Goal: Task Accomplishment & Management: Manage account settings

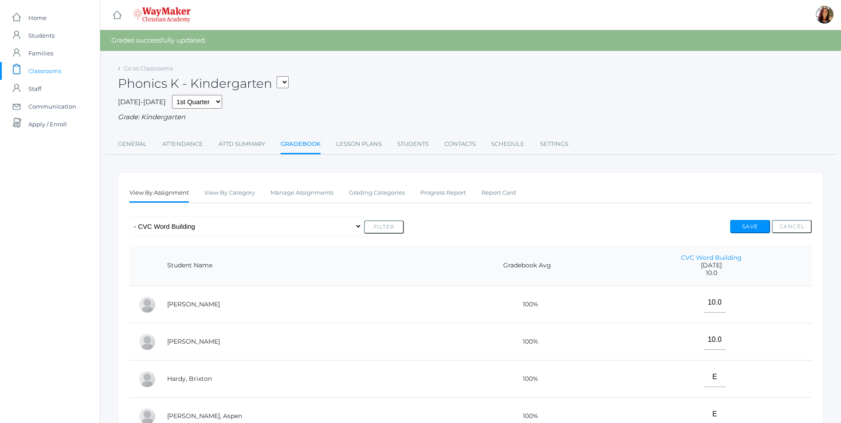
click at [289, 86] on select "KINDER - Small Group Reading & Writing K Kindergarten KINDER - Math K Kindergar…" at bounding box center [283, 82] width 12 height 12
select select "2557"
click at [280, 76] on select "KINDER - Small Group Reading & Writing K Kindergarten KINDER - Math K Kindergar…" at bounding box center [283, 82] width 12 height 12
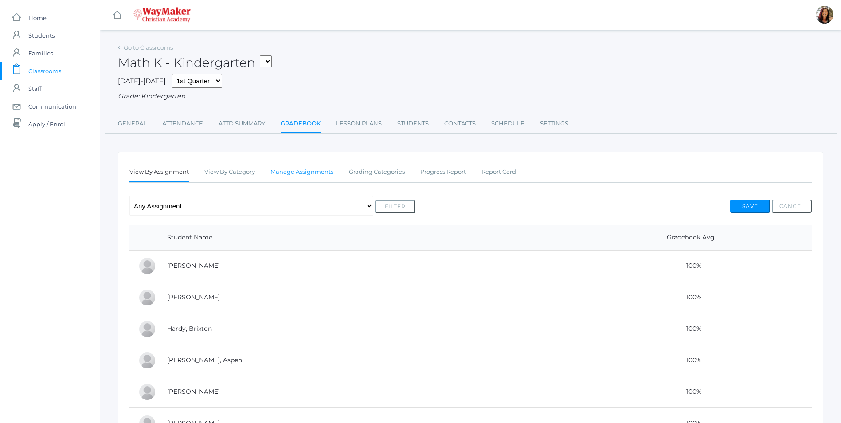
click at [318, 173] on link "Manage Assignments" at bounding box center [301, 172] width 63 height 18
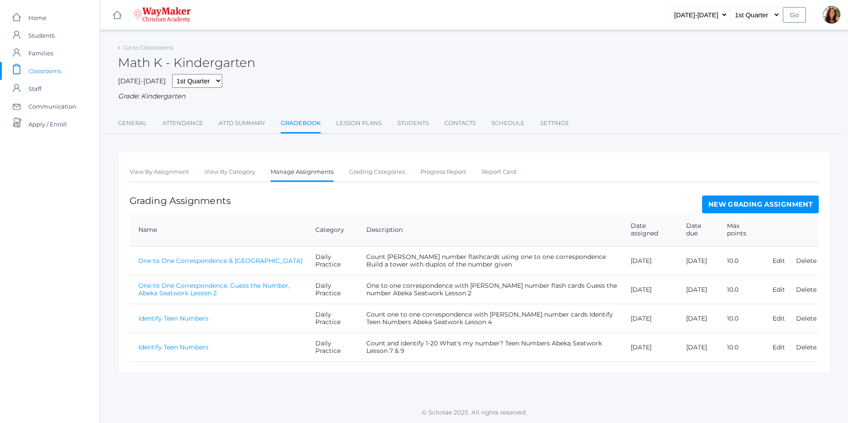
click at [749, 206] on link "New Grading Assignment" at bounding box center [760, 205] width 117 height 18
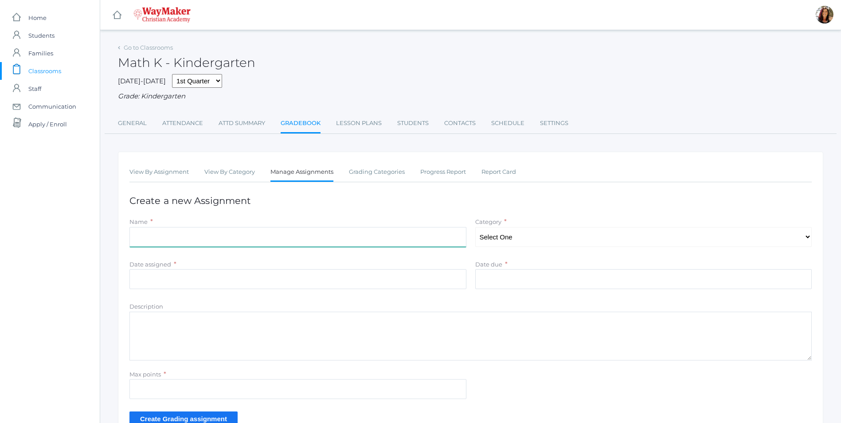
click at [154, 237] on input "Name" at bounding box center [297, 237] width 337 height 20
type input "Write and Identify Numbers"
click at [810, 241] on select "Select One Daily Practice Summative Evaluation" at bounding box center [643, 237] width 337 height 20
select select "1106"
click at [475, 228] on select "Select One Daily Practice Summative Evaluation" at bounding box center [643, 237] width 337 height 20
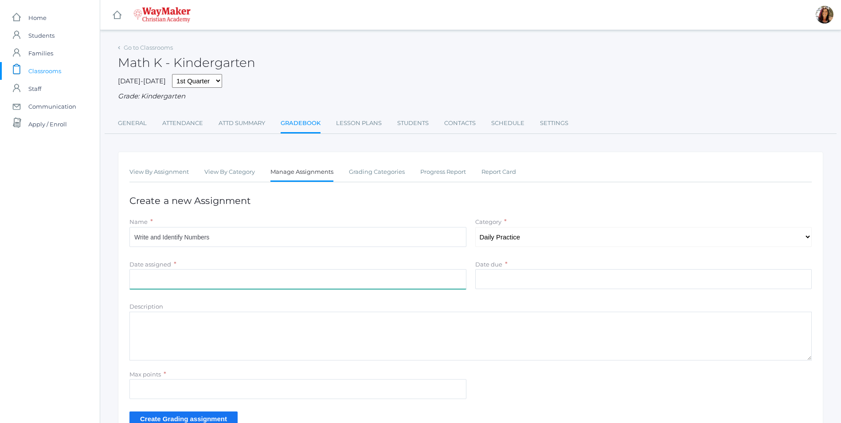
click at [145, 276] on input "Date assigned" at bounding box center [297, 279] width 337 height 20
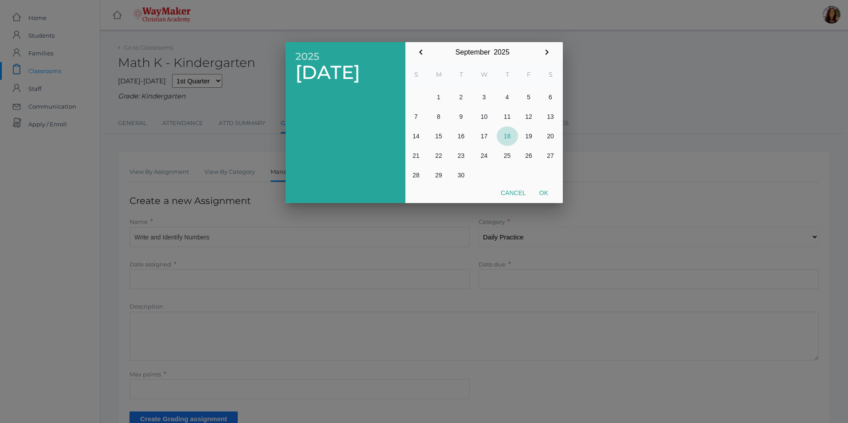
click at [509, 136] on button "18" at bounding box center [507, 136] width 21 height 20
click at [549, 196] on button "Ok" at bounding box center [544, 193] width 22 height 16
type input "2025-09-18"
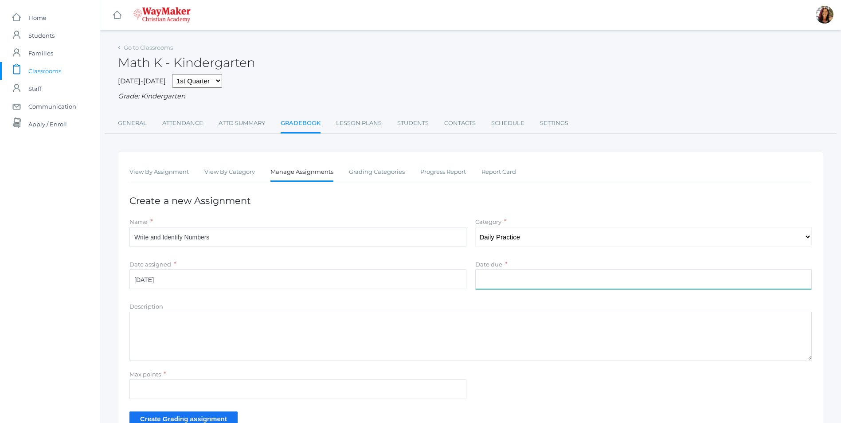
click at [519, 281] on input "Date due" at bounding box center [643, 279] width 337 height 20
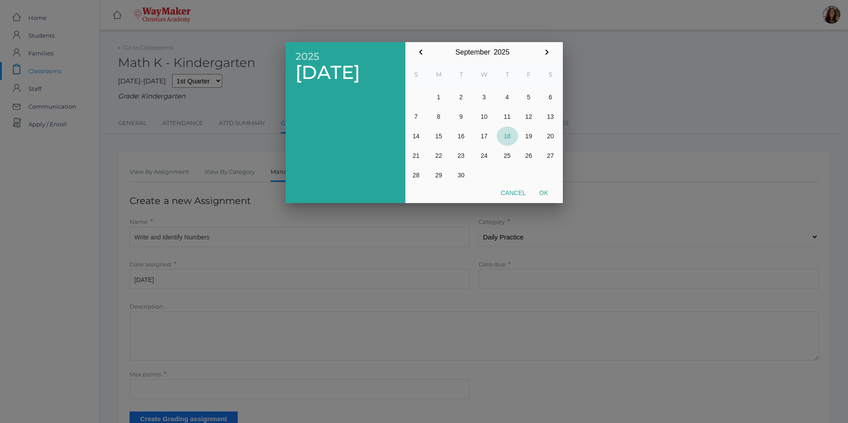
click at [508, 138] on button "18" at bounding box center [507, 136] width 21 height 20
click at [541, 192] on button "Ok" at bounding box center [544, 193] width 22 height 16
type input "2025-09-18"
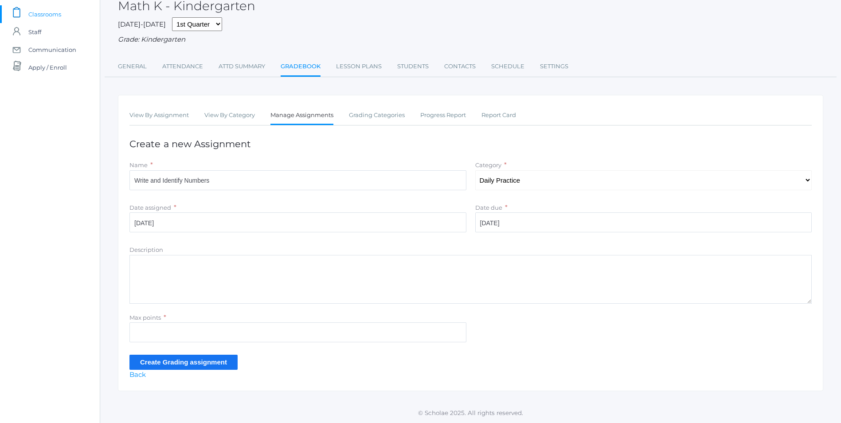
scroll to position [58, 0]
click at [184, 263] on textarea "Description" at bounding box center [470, 279] width 682 height 49
type textarea "Count Teen Numbers Abeka Flashcards Write 0-15 on whiteboard"
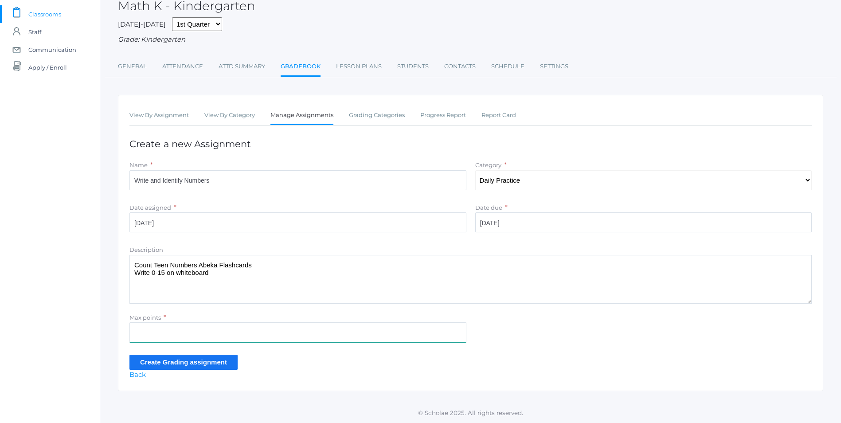
click at [172, 332] on input "Max points" at bounding box center [297, 332] width 337 height 20
type input "10"
click at [216, 367] on input "Create Grading assignment" at bounding box center [183, 362] width 108 height 15
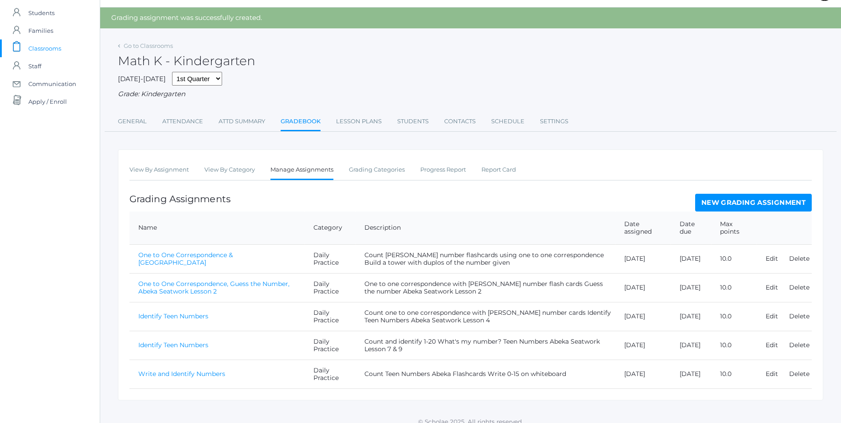
scroll to position [33, 0]
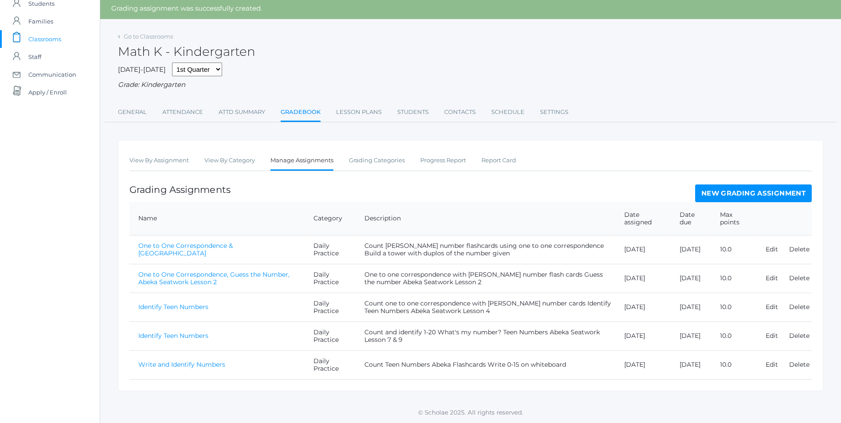
click at [203, 365] on link "Write and Identify Numbers" at bounding box center [181, 365] width 87 height 8
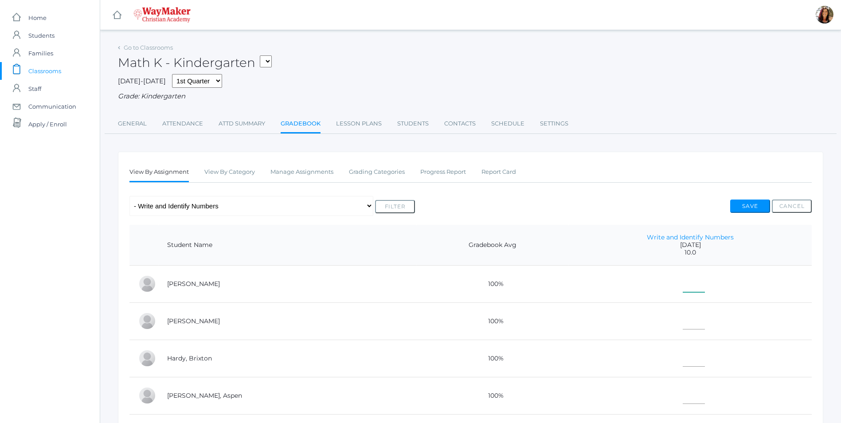
click at [683, 283] on input"] "text" at bounding box center [694, 282] width 22 height 20
type input"] "10"
click at [683, 326] on input"] "text" at bounding box center [694, 320] width 22 height 20
type input"] "10"
click at [683, 364] on input"] "text" at bounding box center [694, 357] width 22 height 20
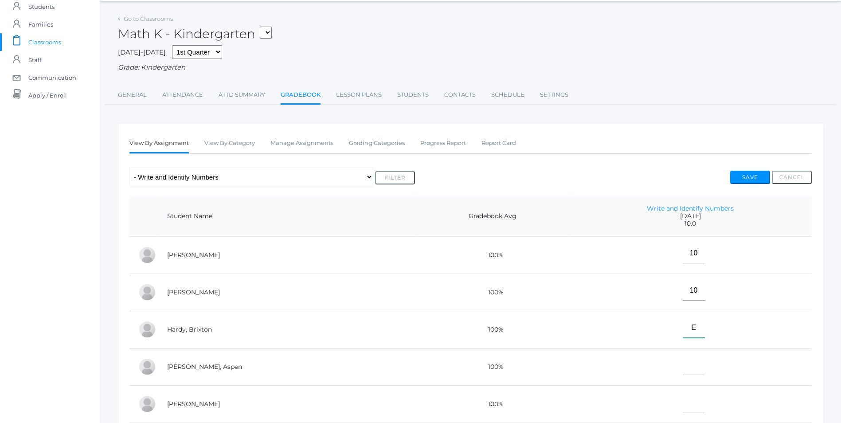
scroll to position [44, 0]
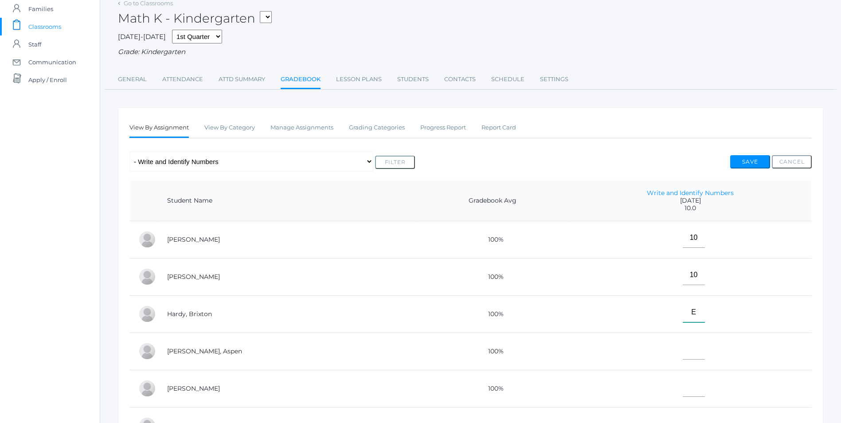
type input"] "E"
click at [683, 351] on input"] "text" at bounding box center [694, 350] width 22 height 20
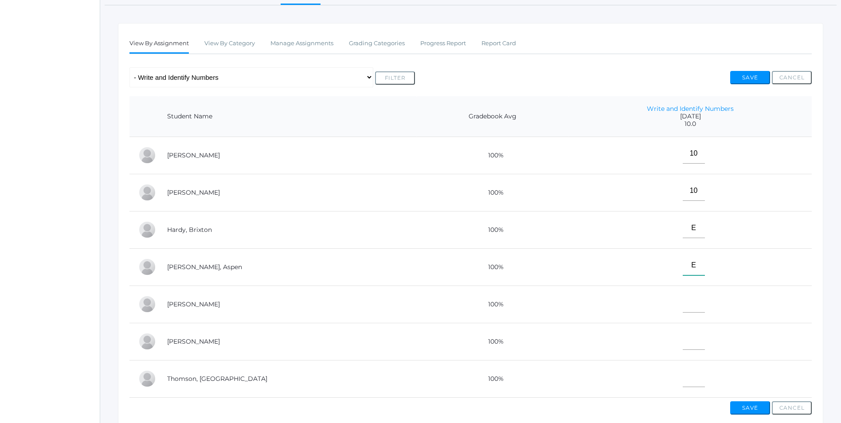
scroll to position [177, 0]
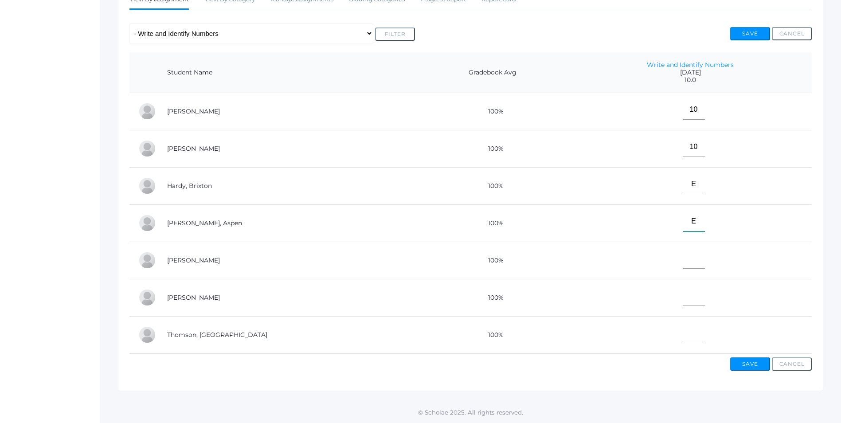
type input"] "E"
click at [683, 255] on input"] "text" at bounding box center [694, 259] width 22 height 20
type input"] "E"
click at [683, 297] on input"] "text" at bounding box center [694, 296] width 22 height 20
type input"] "10"
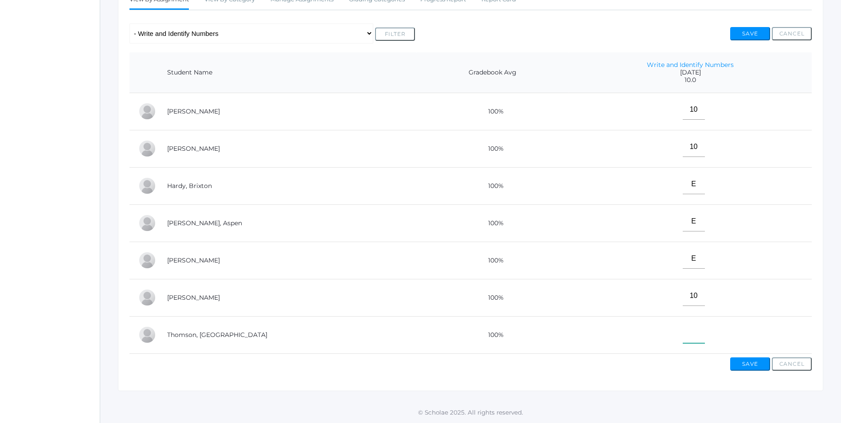
click at [683, 335] on input"] "text" at bounding box center [694, 333] width 22 height 20
type input"] "10"
drag, startPoint x: 745, startPoint y: 364, endPoint x: 740, endPoint y: 364, distance: 5.3
click at [743, 364] on button "Save" at bounding box center [750, 363] width 40 height 13
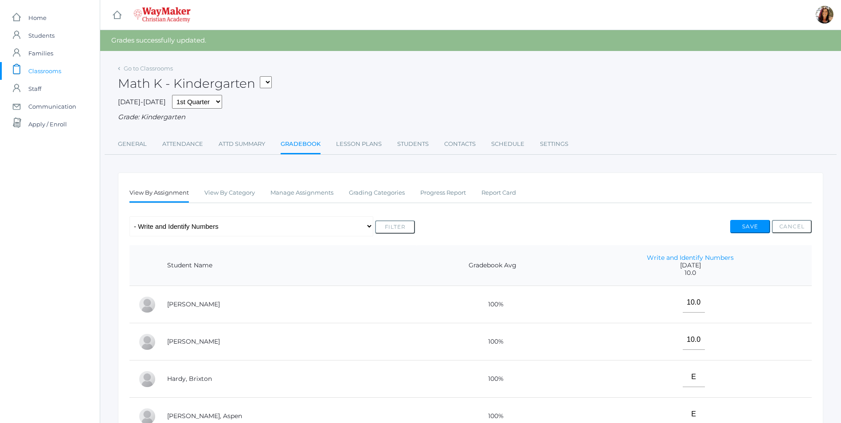
click at [272, 83] on select "KINDER - Small Group Reading & Writing K Kindergarten KINDER - Math K Kindergar…" at bounding box center [266, 82] width 12 height 12
select select "2558"
click at [263, 76] on select "KINDER - Small Group Reading & Writing K Kindergarten KINDER - Math K Kindergar…" at bounding box center [266, 82] width 12 height 12
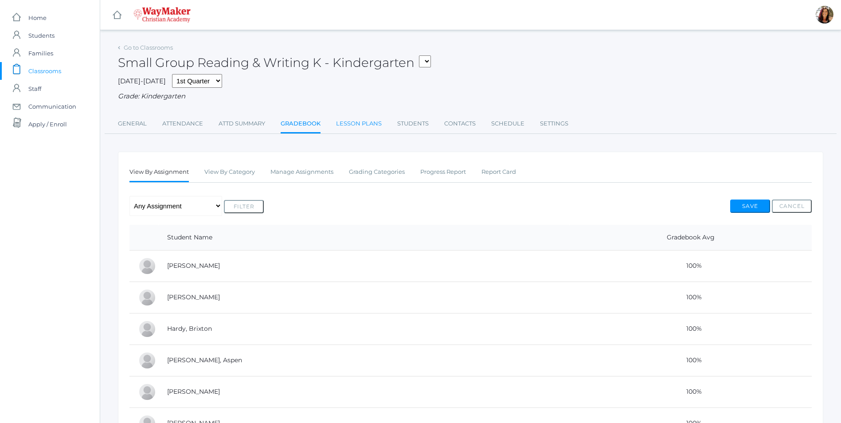
click at [337, 129] on link "Lesson Plans" at bounding box center [359, 124] width 46 height 18
